Goal: Transaction & Acquisition: Purchase product/service

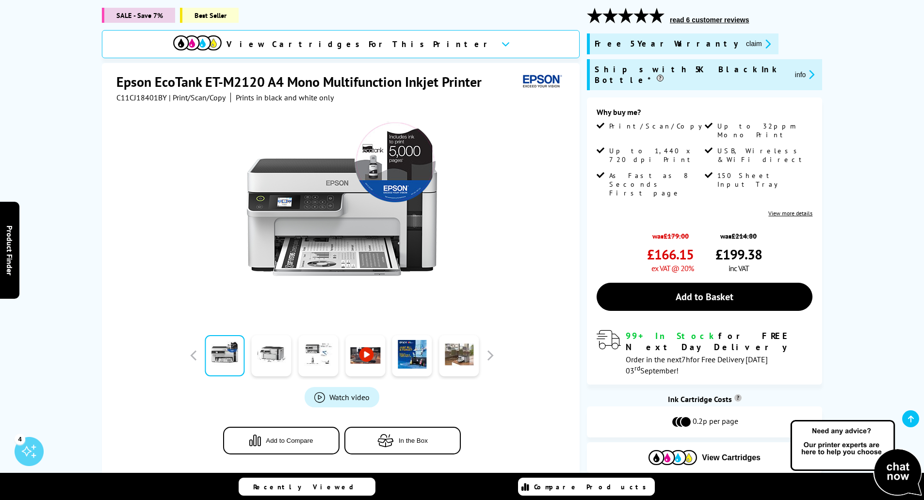
scroll to position [146, 0]
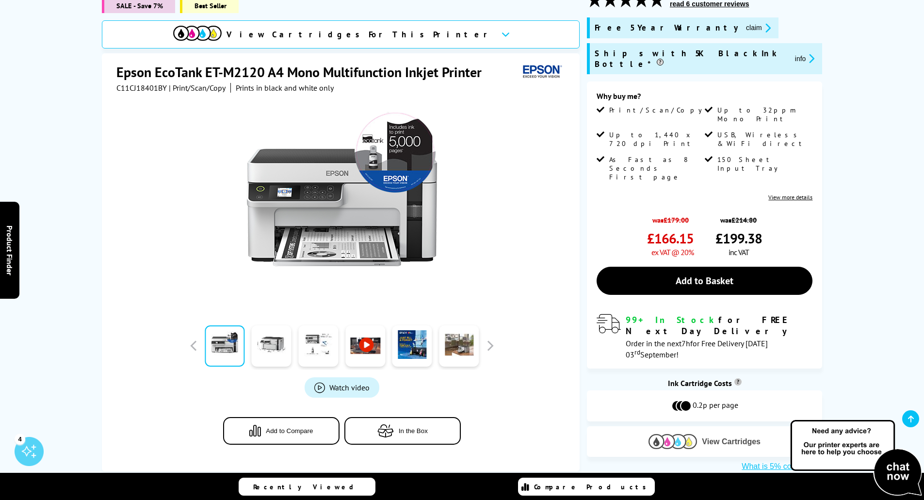
click at [714, 438] on span "View Cartridges" at bounding box center [731, 442] width 59 height 9
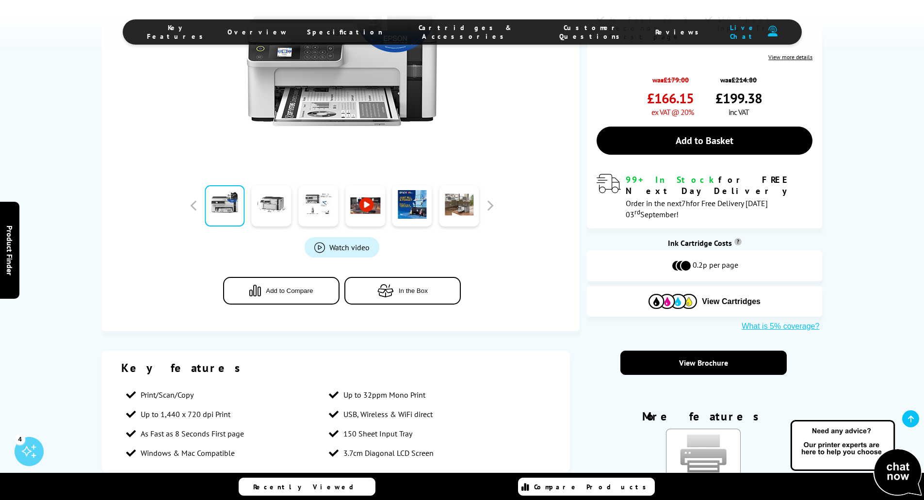
scroll to position [284, 0]
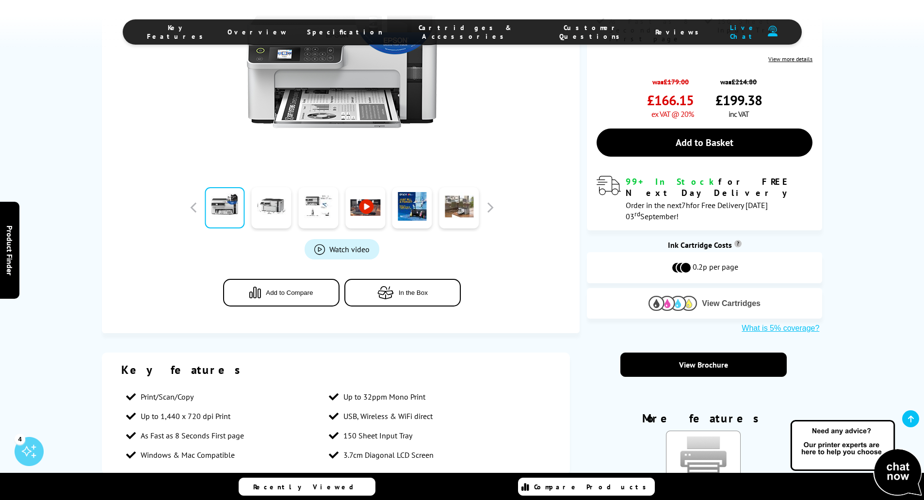
click at [716, 299] on span "View Cartridges" at bounding box center [731, 303] width 59 height 9
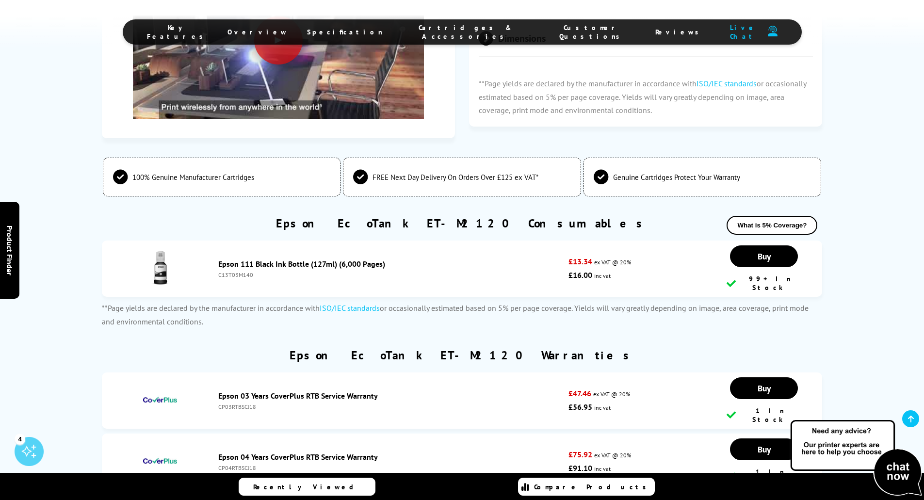
scroll to position [1837, 0]
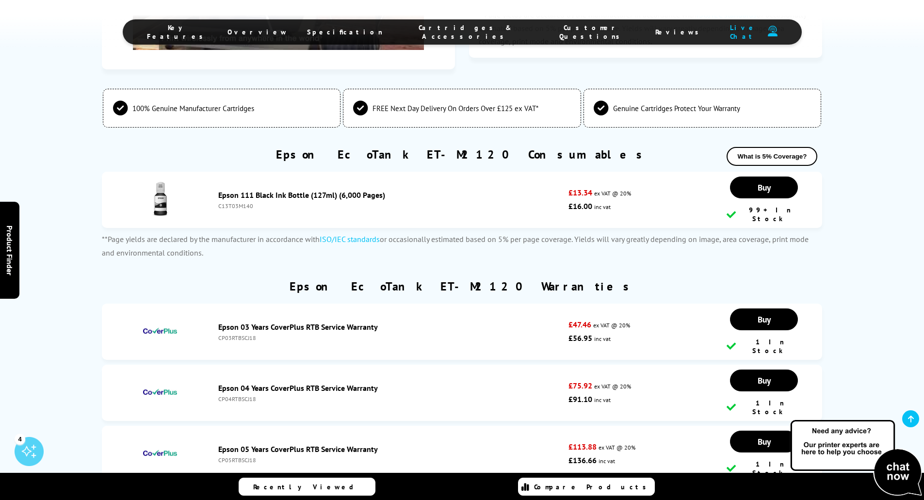
click at [225, 202] on div "C13T03M140" at bounding box center [391, 205] width 346 height 7
copy div "C13T03M140"
click at [760, 182] on span "Buy" at bounding box center [764, 187] width 13 height 11
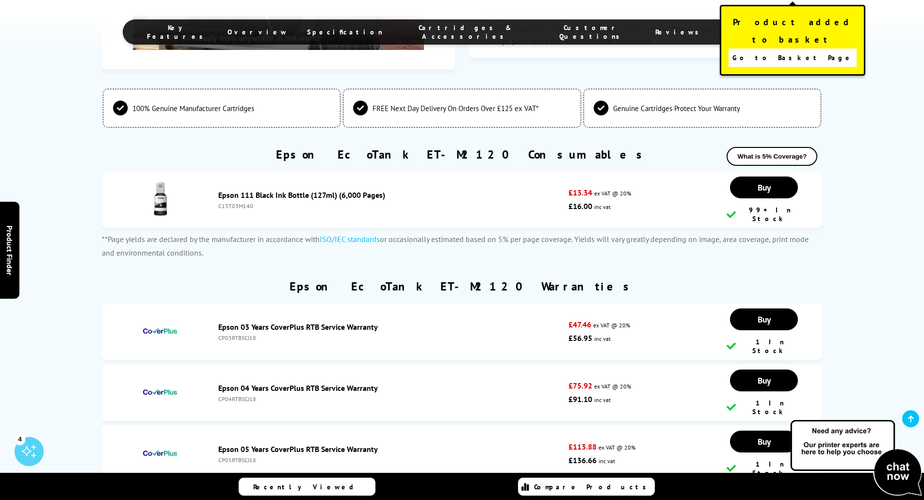
click at [805, 51] on span "Go to Basket Page" at bounding box center [793, 58] width 121 height 14
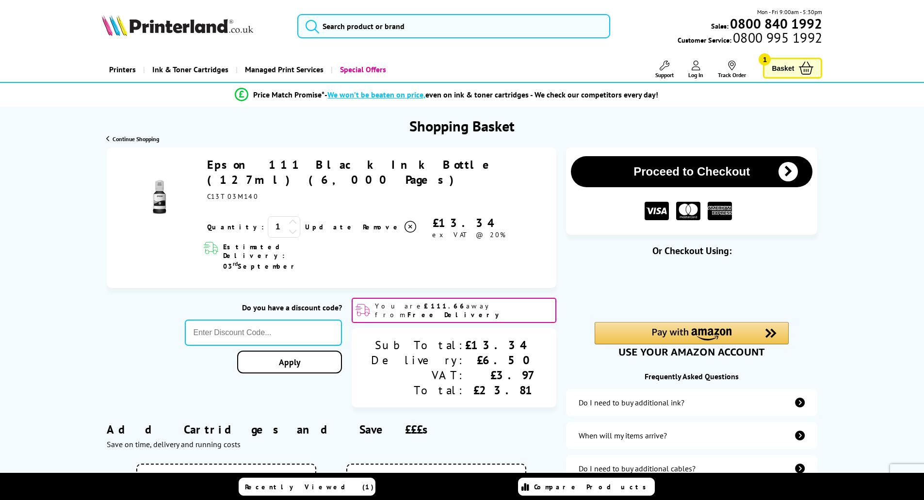
click at [405, 221] on icon at bounding box center [411, 227] width 12 height 12
